Goal: Task Accomplishment & Management: Use online tool/utility

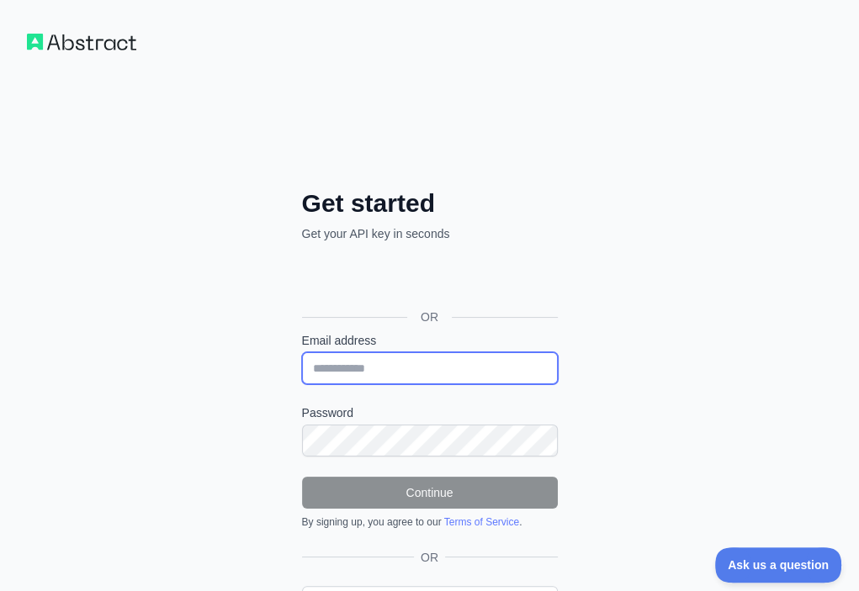
click at [302, 353] on input "Email address" at bounding box center [430, 369] width 256 height 32
paste input "**********"
type input "**********"
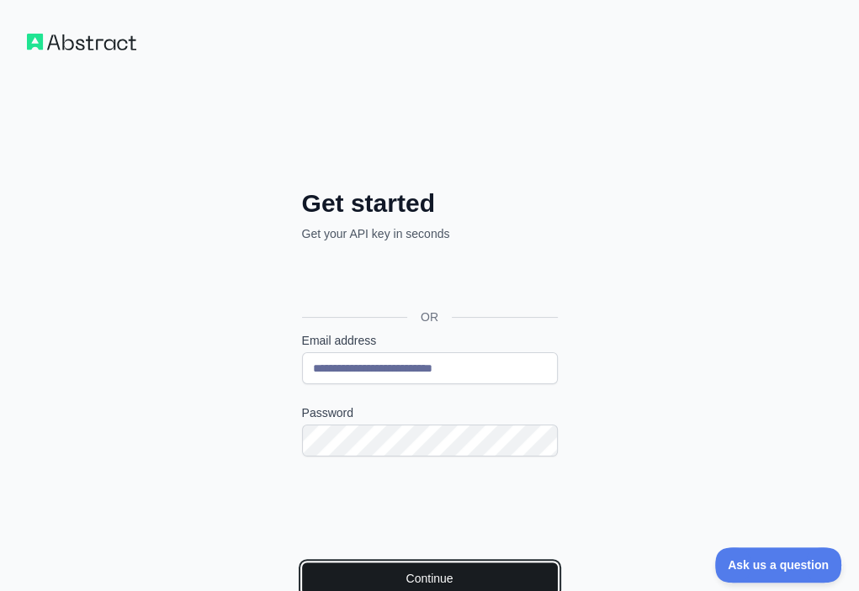
click at [340, 563] on button "Continue" at bounding box center [430, 579] width 256 height 32
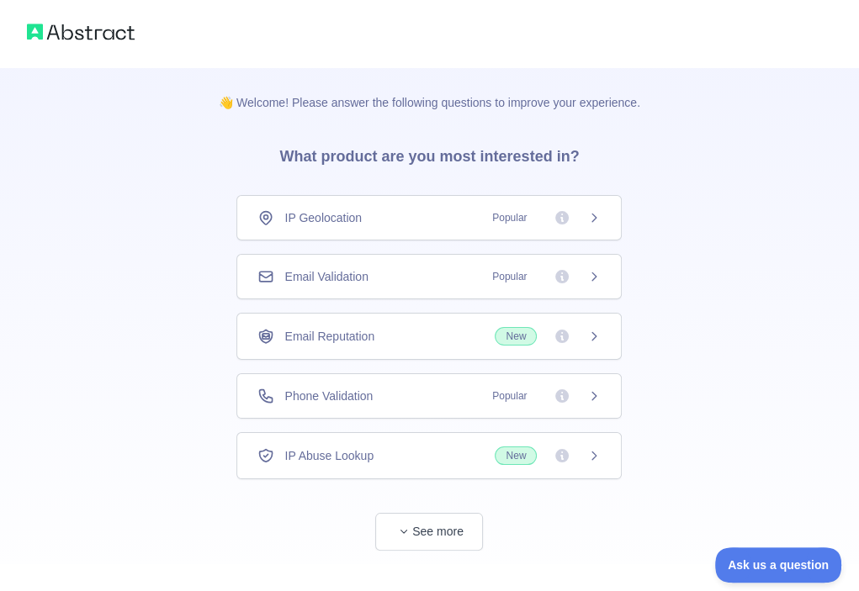
click at [426, 273] on div "Email Validation Popular" at bounding box center [428, 276] width 343 height 17
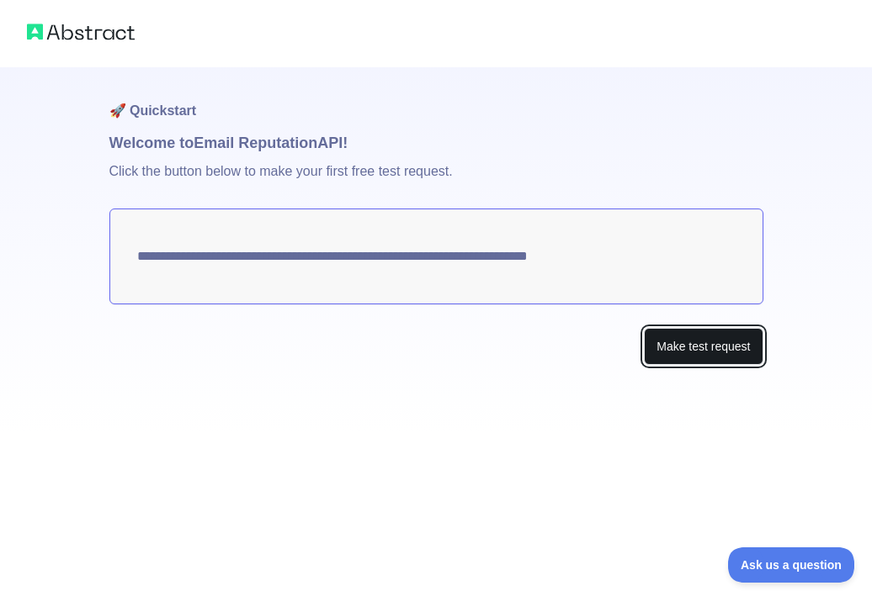
click at [676, 351] on button "Make test request" at bounding box center [703, 347] width 119 height 38
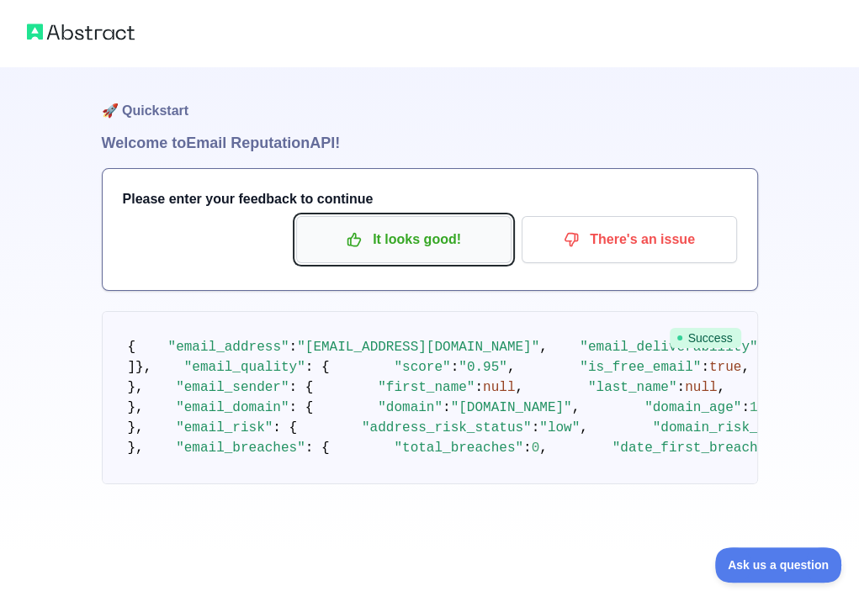
click at [433, 237] on p "It looks good!" at bounding box center [404, 239] width 190 height 29
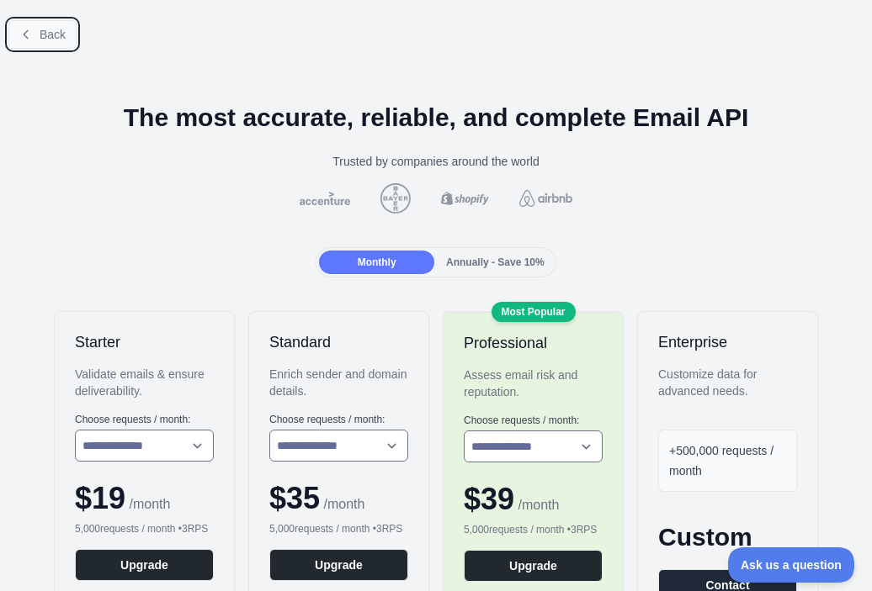
click at [41, 37] on span "Back" at bounding box center [53, 34] width 26 height 13
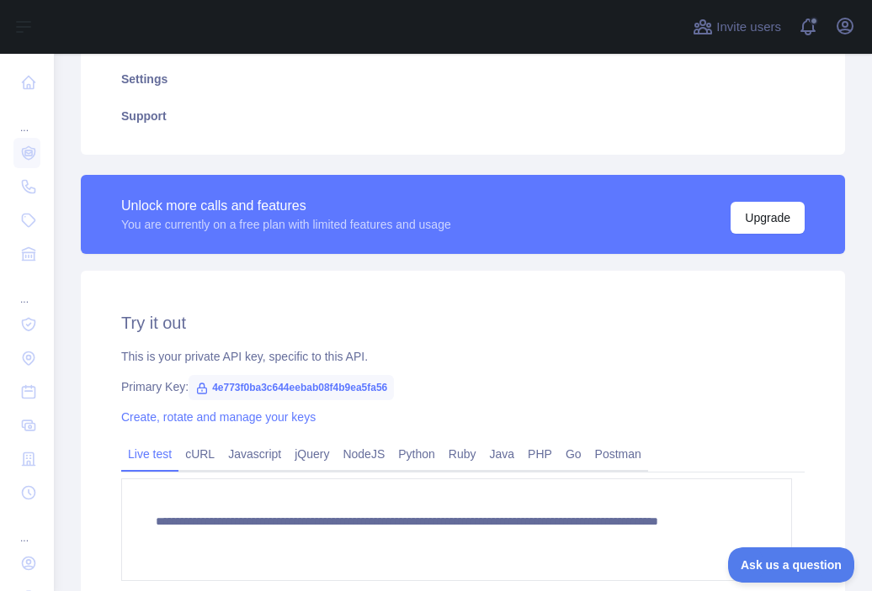
scroll to position [421, 0]
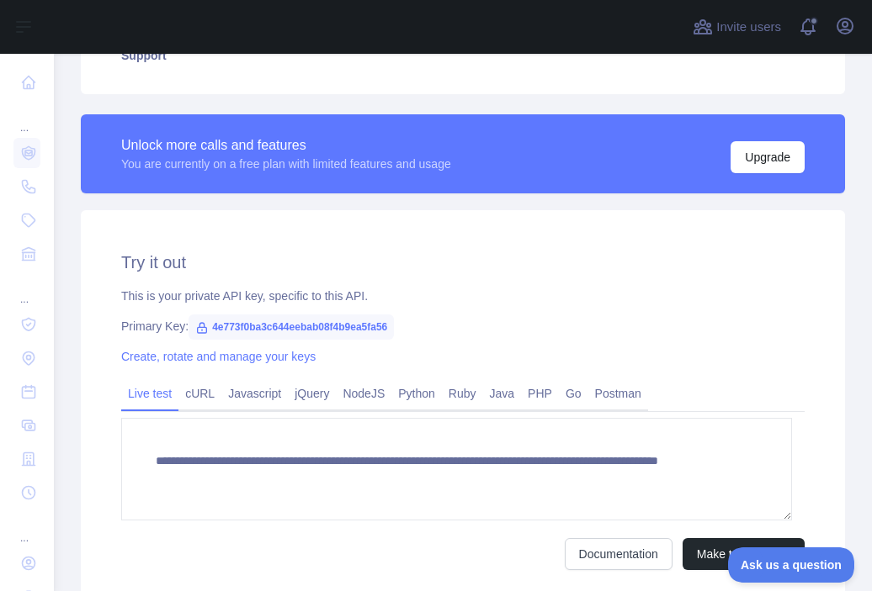
click at [315, 321] on span "4e773f0ba3c644eebab08f4b9ea5fa56" at bounding box center [290, 327] width 205 height 25
copy span "4e773f0ba3c644eebab08f4b9ea5fa56"
